Goal: Task Accomplishment & Management: Manage account settings

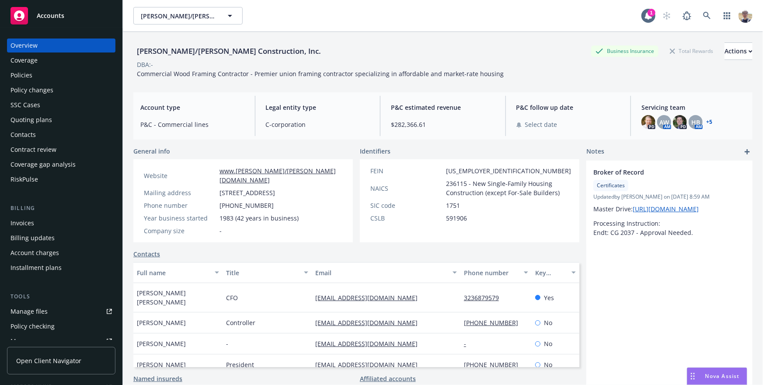
scroll to position [229, 0]
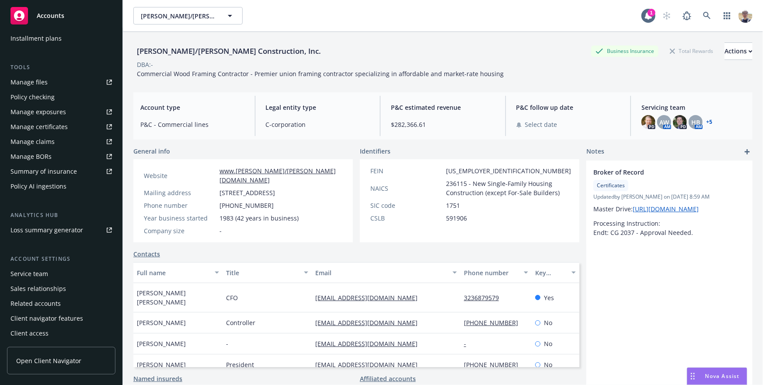
click at [34, 336] on div "Client access" at bounding box center [29, 333] width 38 height 14
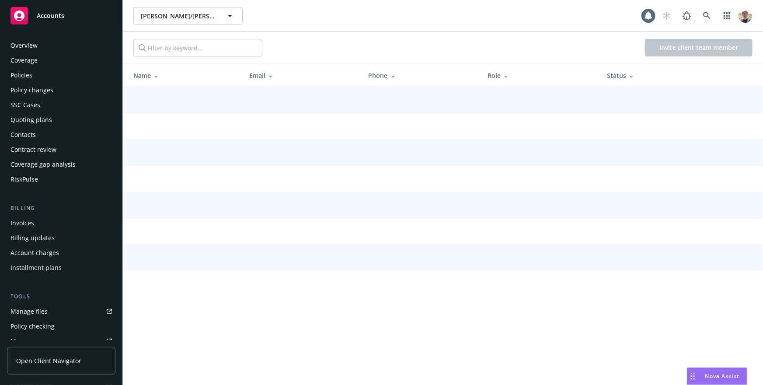
scroll to position [229, 0]
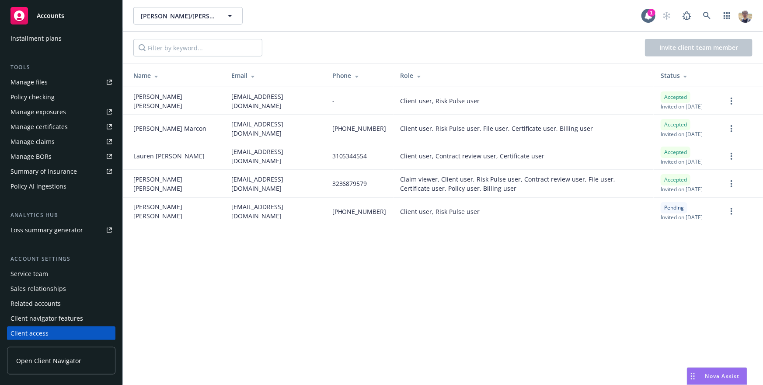
click at [70, 320] on div "Client navigator features" at bounding box center [46, 318] width 73 height 14
